Goal: Information Seeking & Learning: Compare options

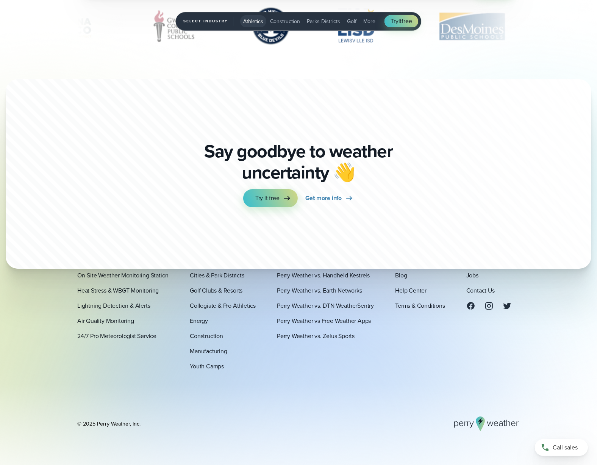
scroll to position [2824, 0]
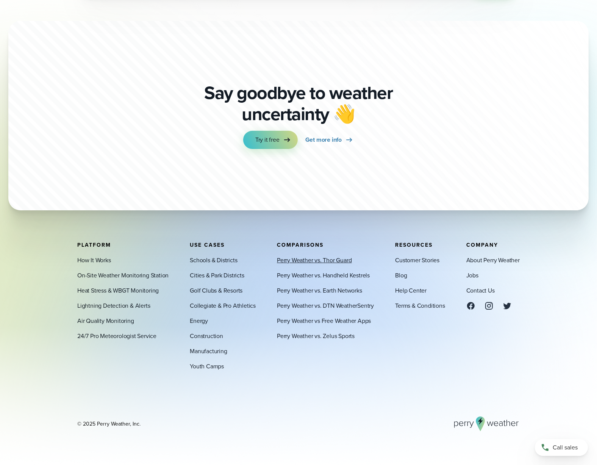
click at [319, 260] on link "Perry Weather vs. Thor Guard" at bounding box center [314, 260] width 75 height 9
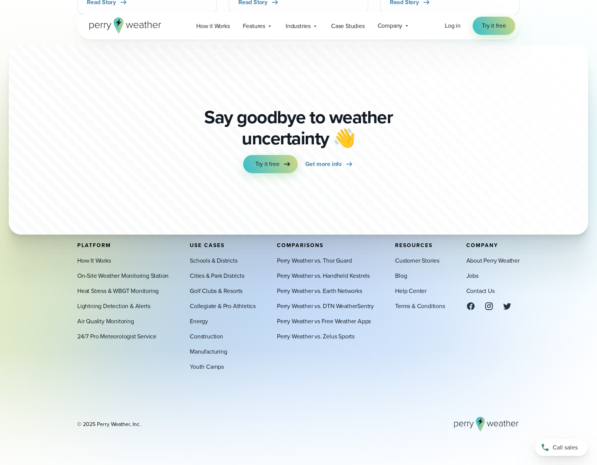
scroll to position [3192, 0]
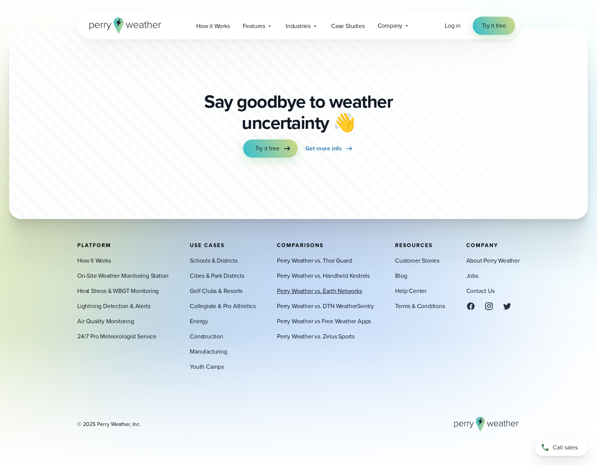
click at [341, 289] on link "Perry Weather vs. Earth Networks" at bounding box center [319, 290] width 85 height 9
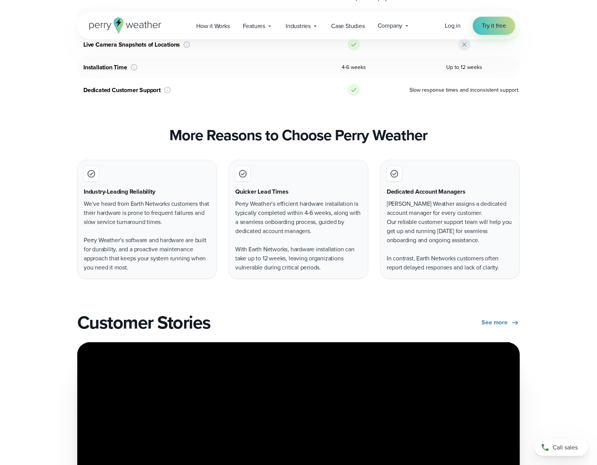
scroll to position [1515, 0]
